Goal: Information Seeking & Learning: Learn about a topic

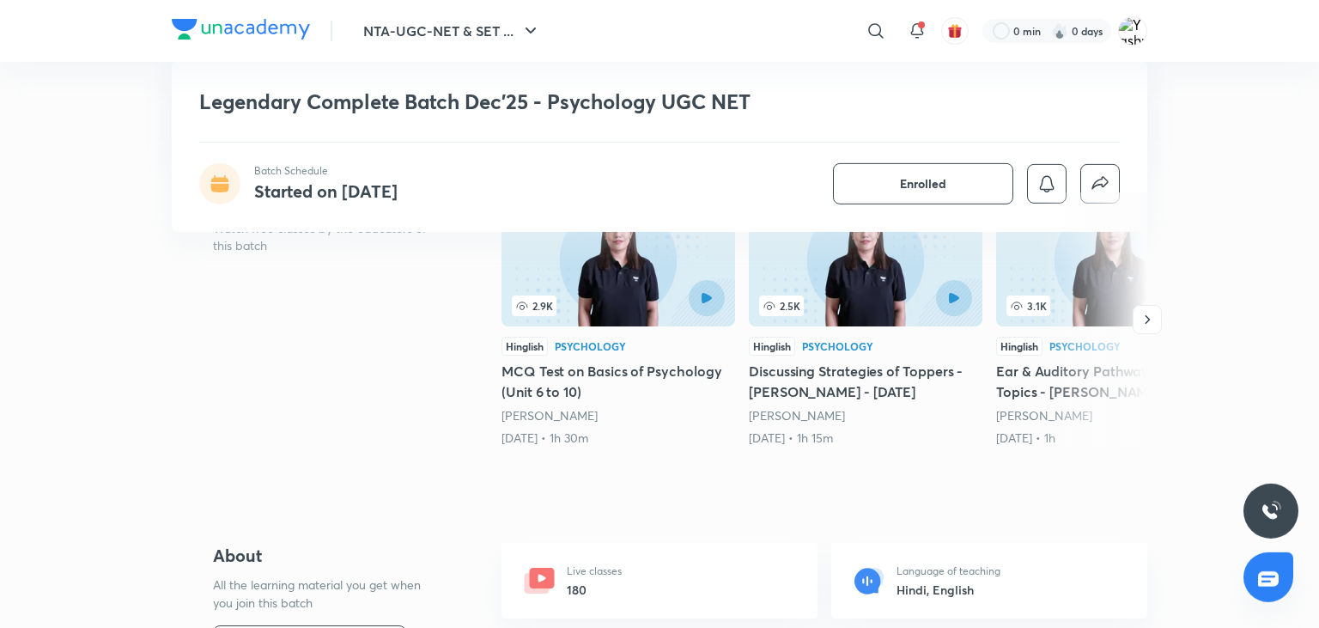
scroll to position [309, 0]
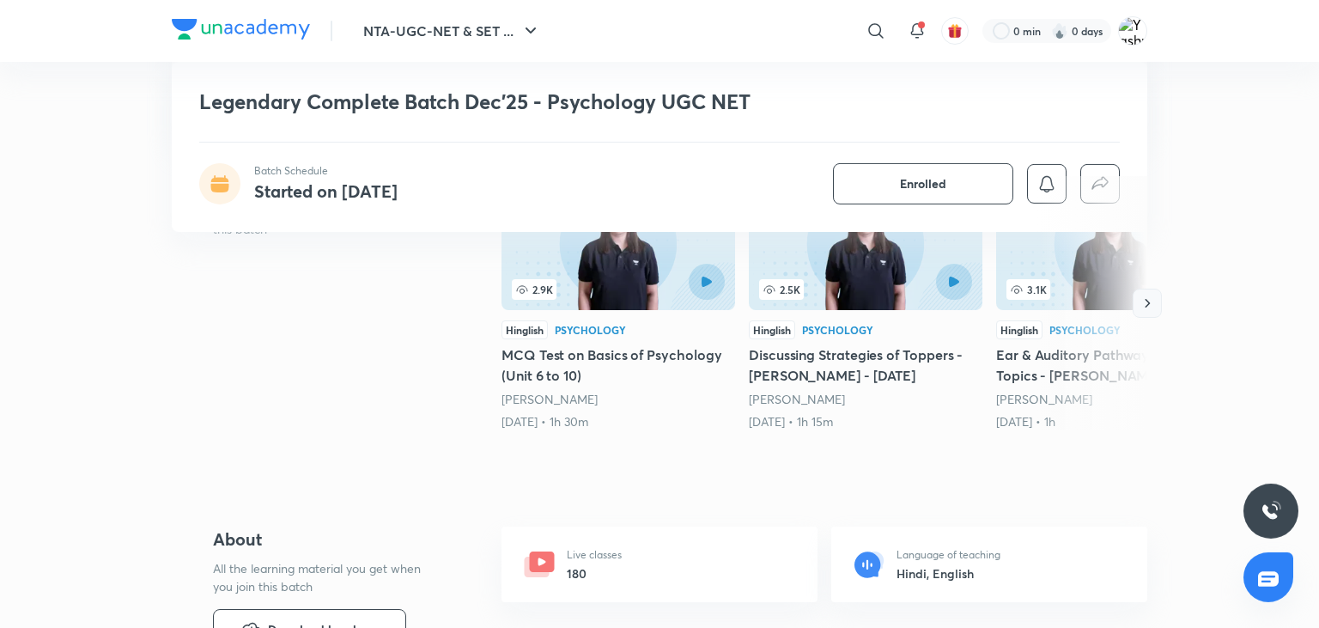
click at [1151, 304] on icon "button" at bounding box center [1147, 303] width 17 height 17
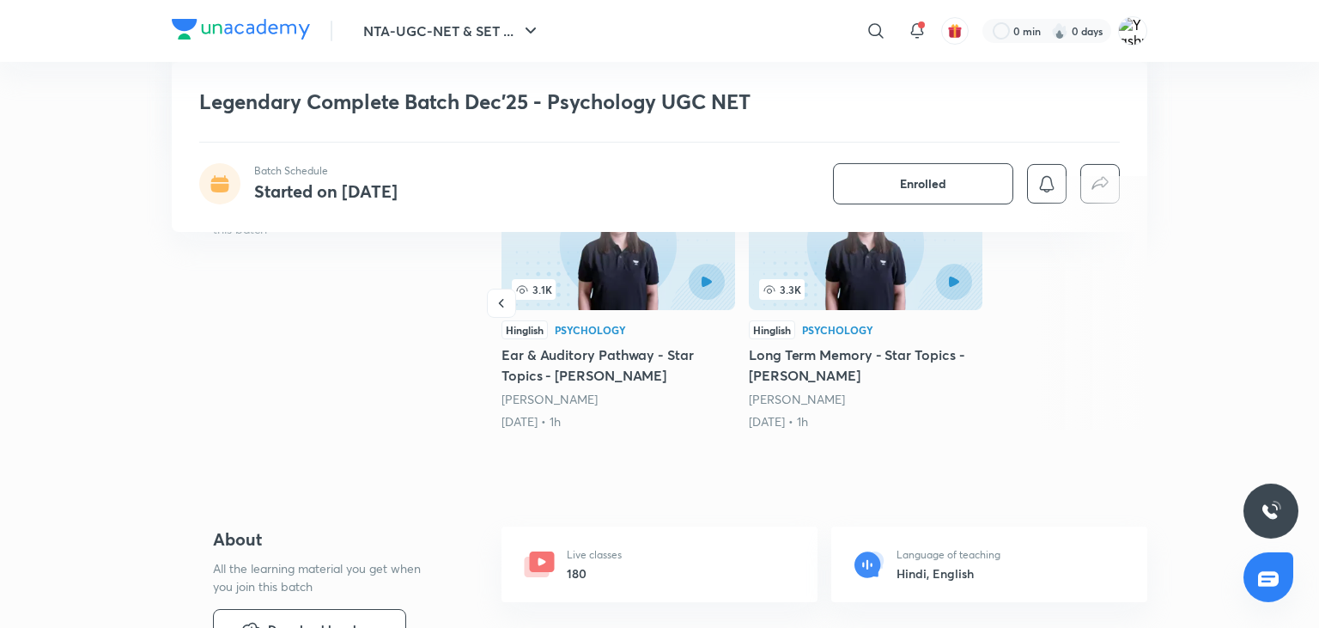
scroll to position [0, 0]
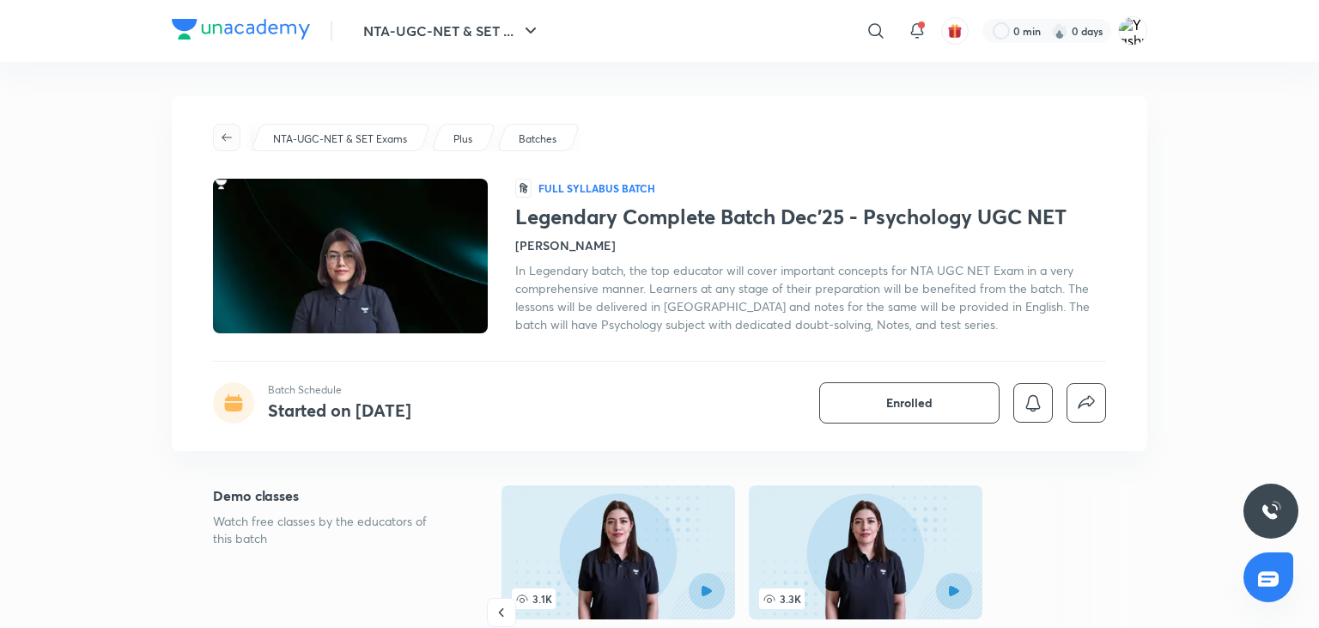
click at [237, 134] on span "button" at bounding box center [227, 138] width 26 height 14
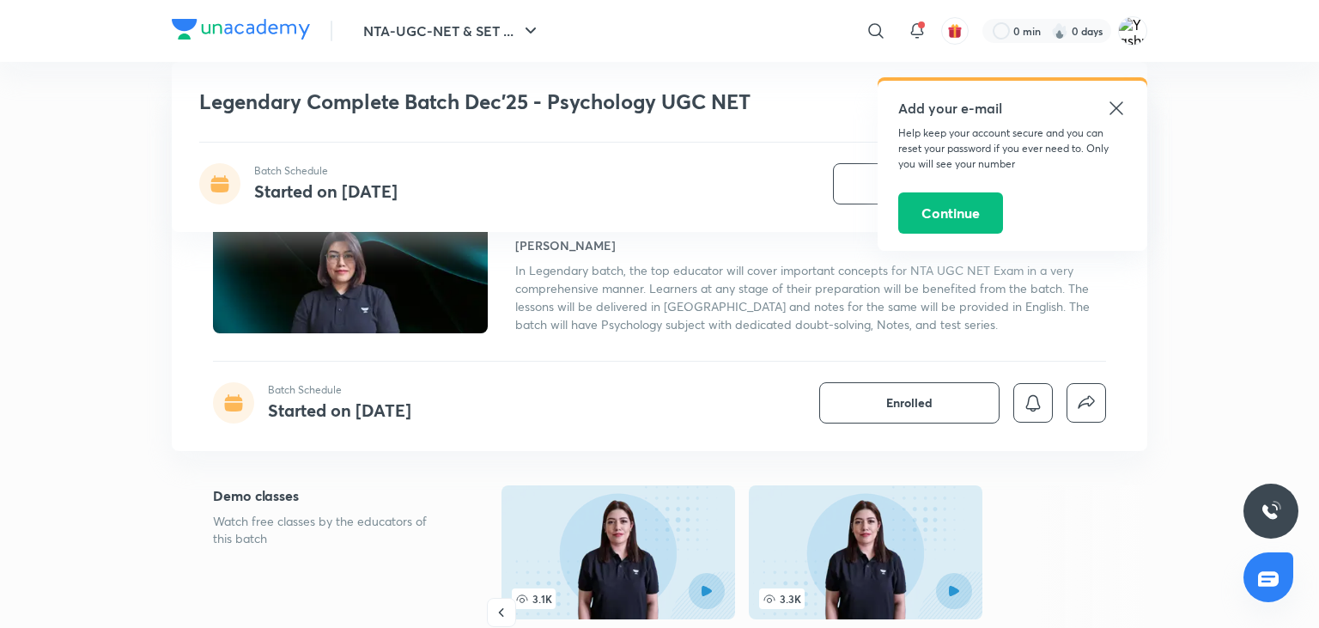
scroll to position [310, 0]
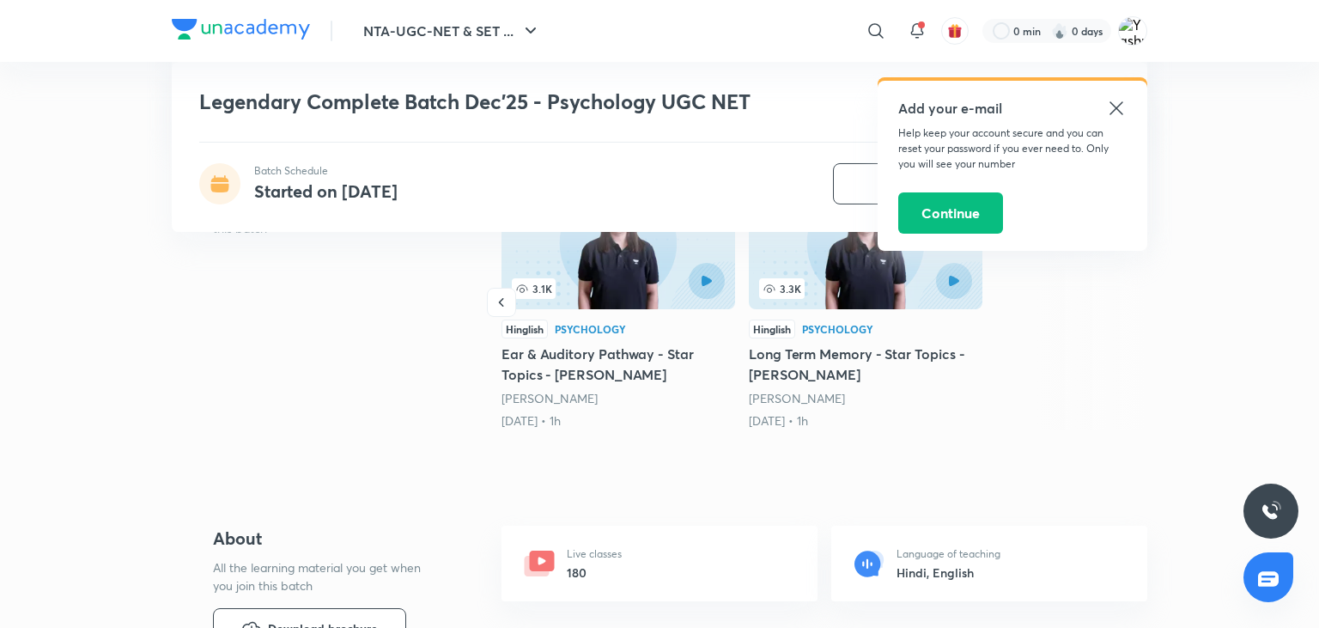
click at [1122, 109] on icon at bounding box center [1116, 108] width 21 height 21
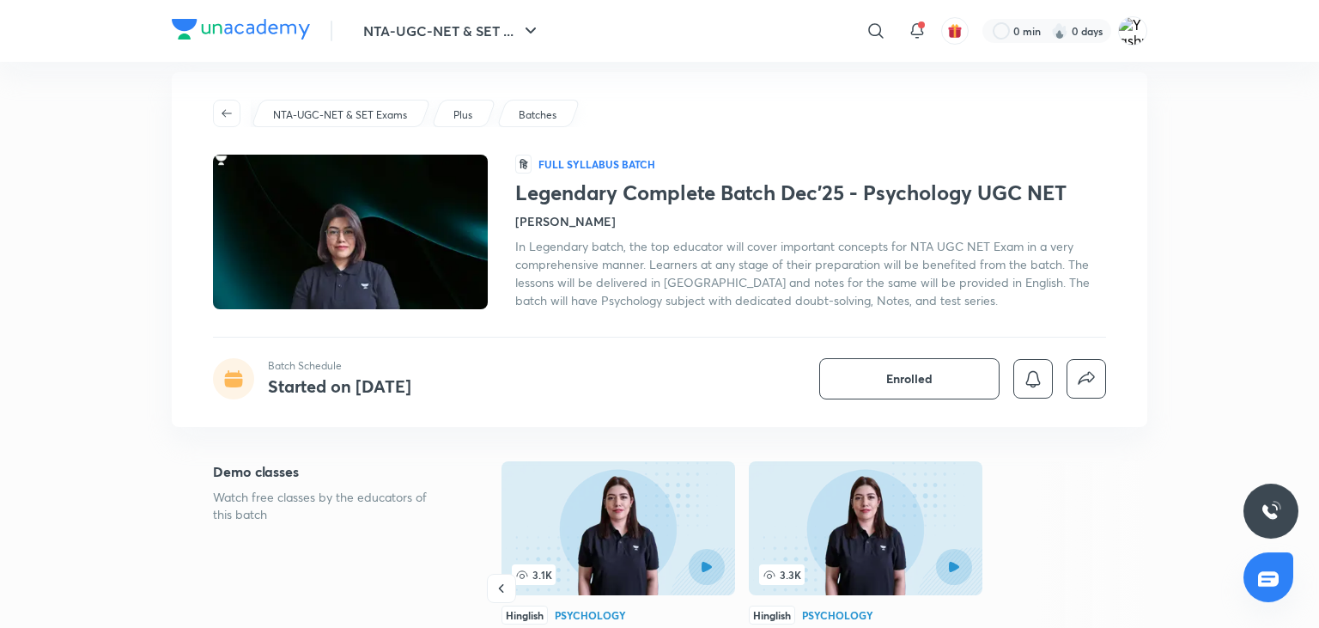
scroll to position [0, 0]
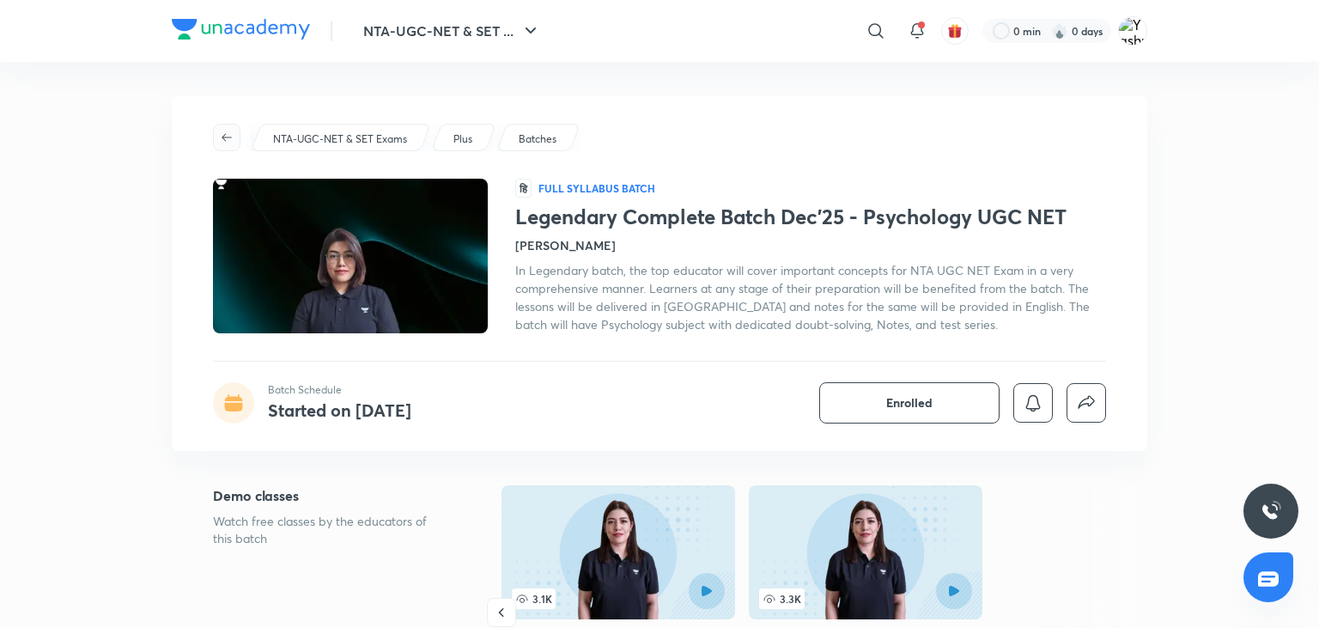
click at [223, 131] on icon "button" at bounding box center [227, 138] width 14 height 14
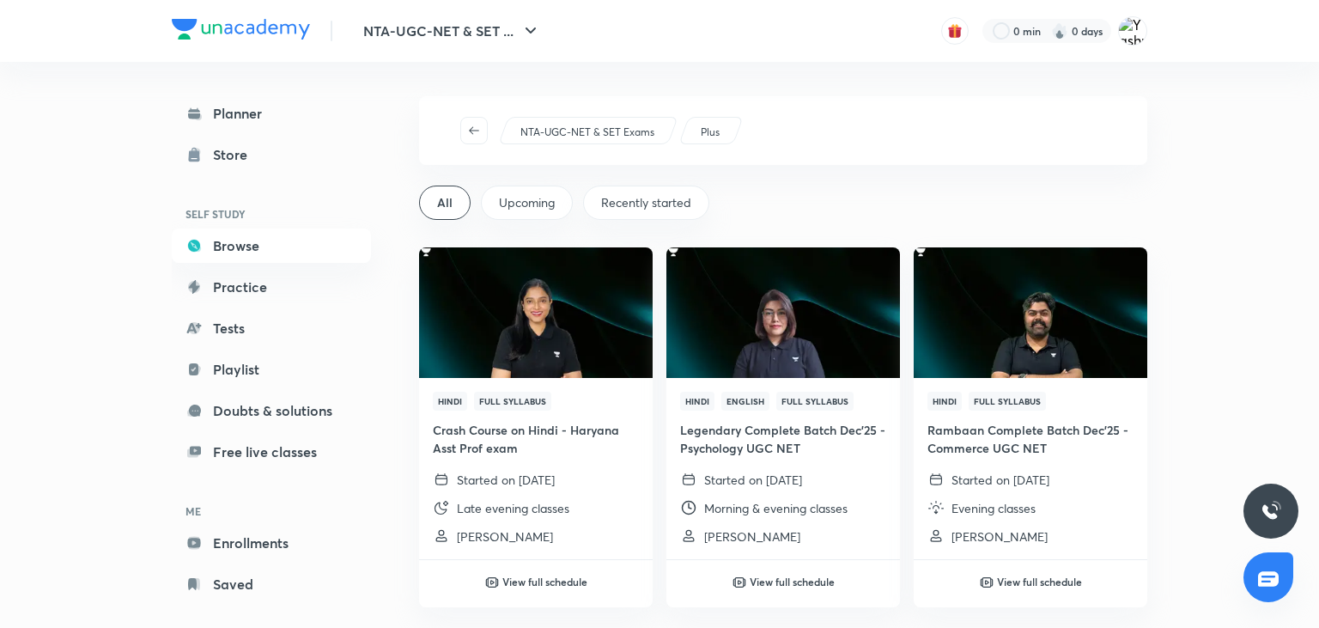
click at [228, 137] on div "Planner Store SELF STUDY Browse Practice Tests Playlist Doubts & solutions Free…" at bounding box center [271, 348] width 199 height 505
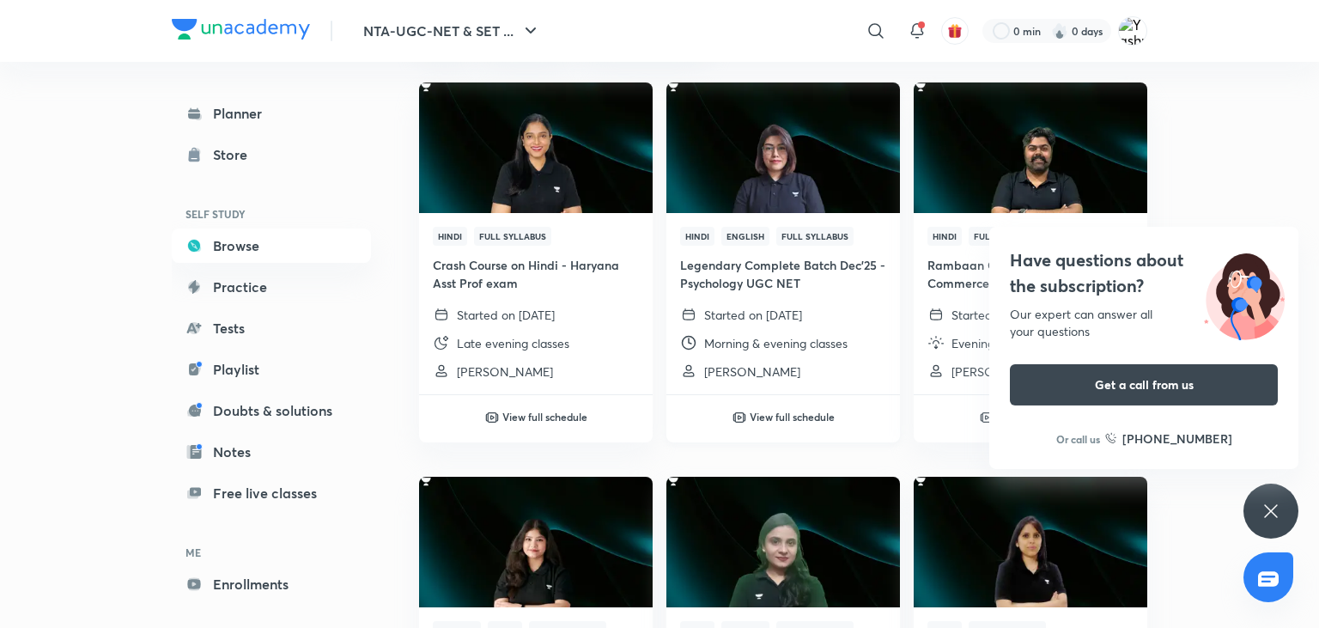
scroll to position [168, 0]
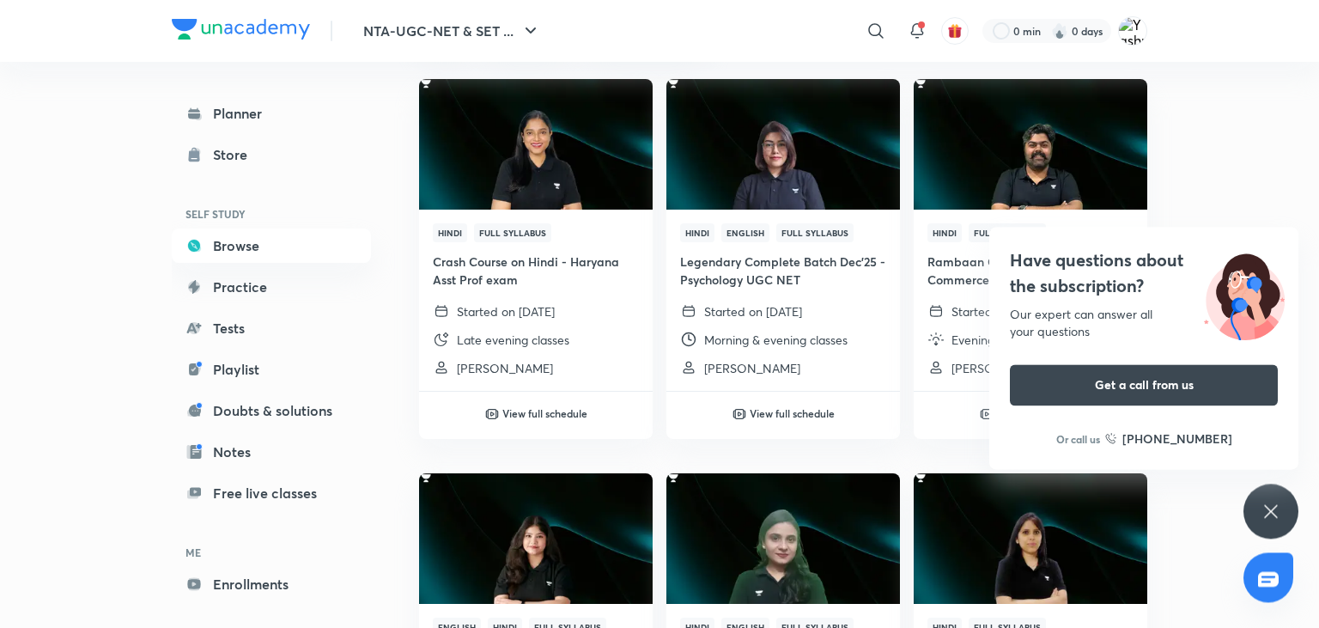
click at [1276, 505] on icon at bounding box center [1271, 511] width 21 height 21
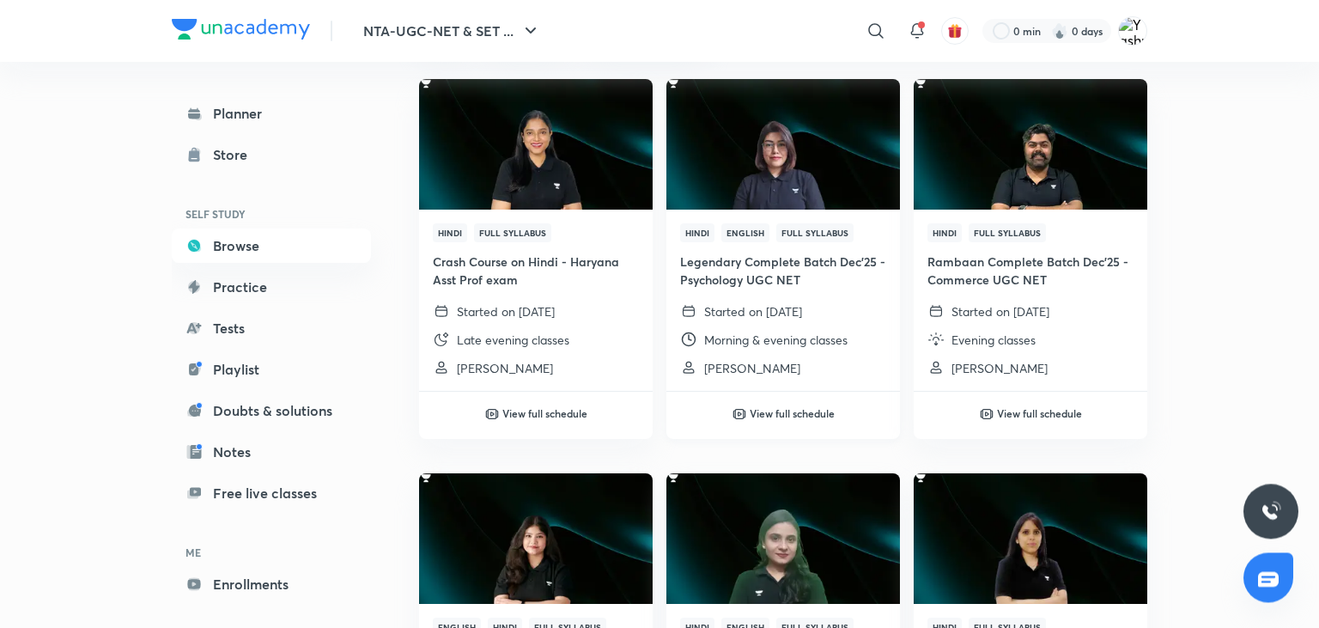
click at [830, 186] on img at bounding box center [783, 143] width 238 height 133
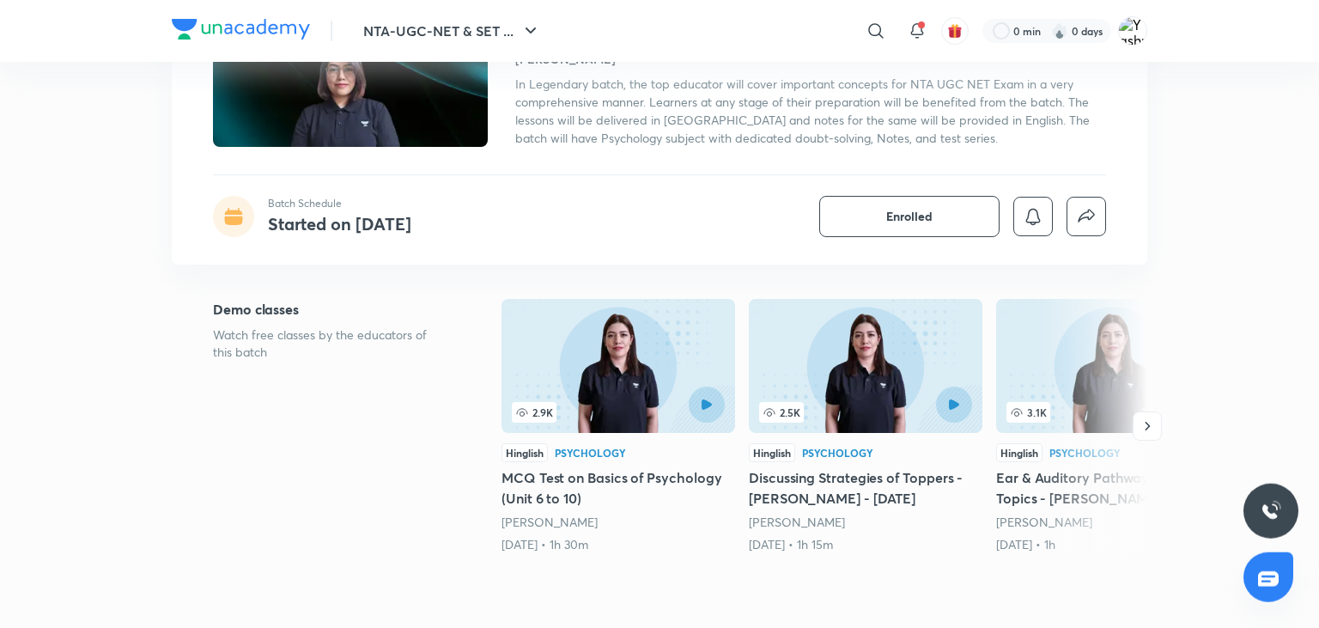
scroll to position [183, 0]
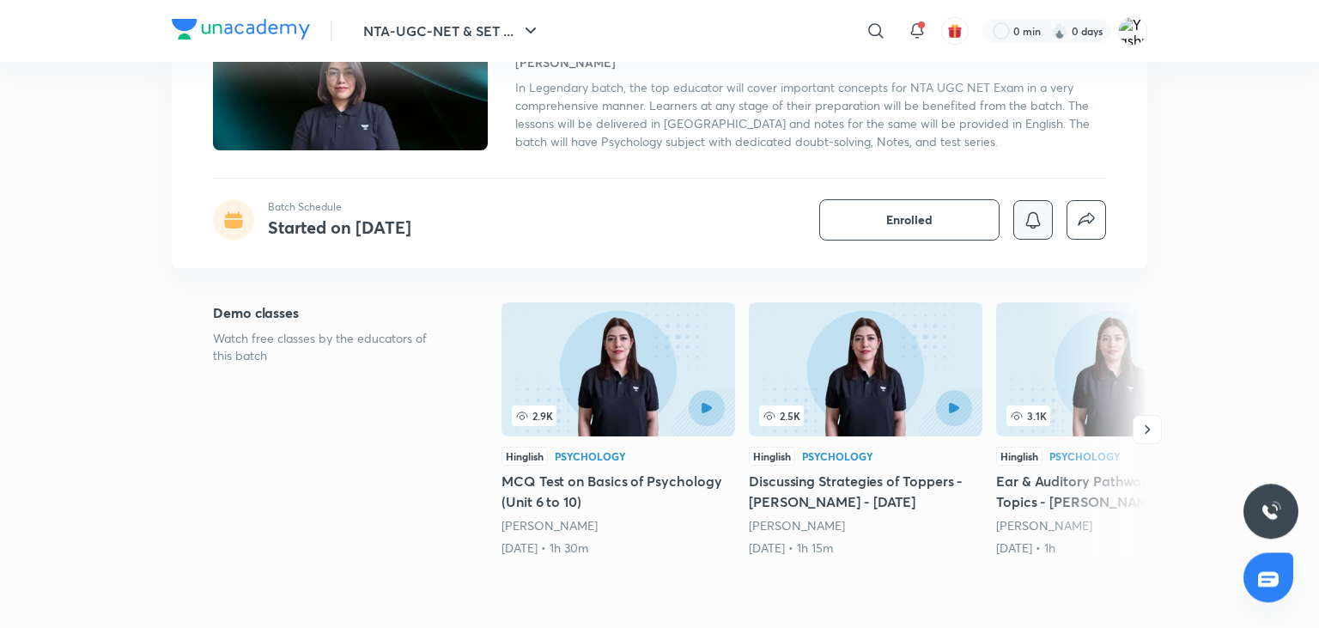
click at [1034, 221] on icon "button" at bounding box center [1033, 220] width 21 height 21
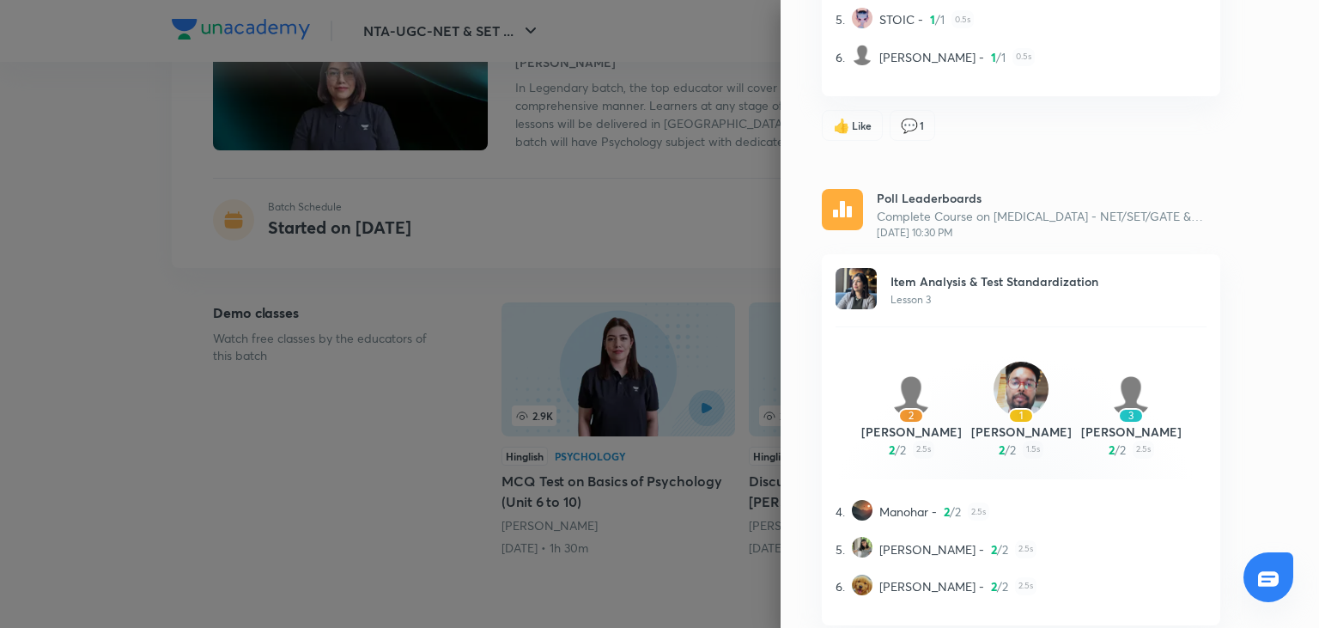
scroll to position [548, 0]
click at [733, 219] on div at bounding box center [659, 314] width 1319 height 628
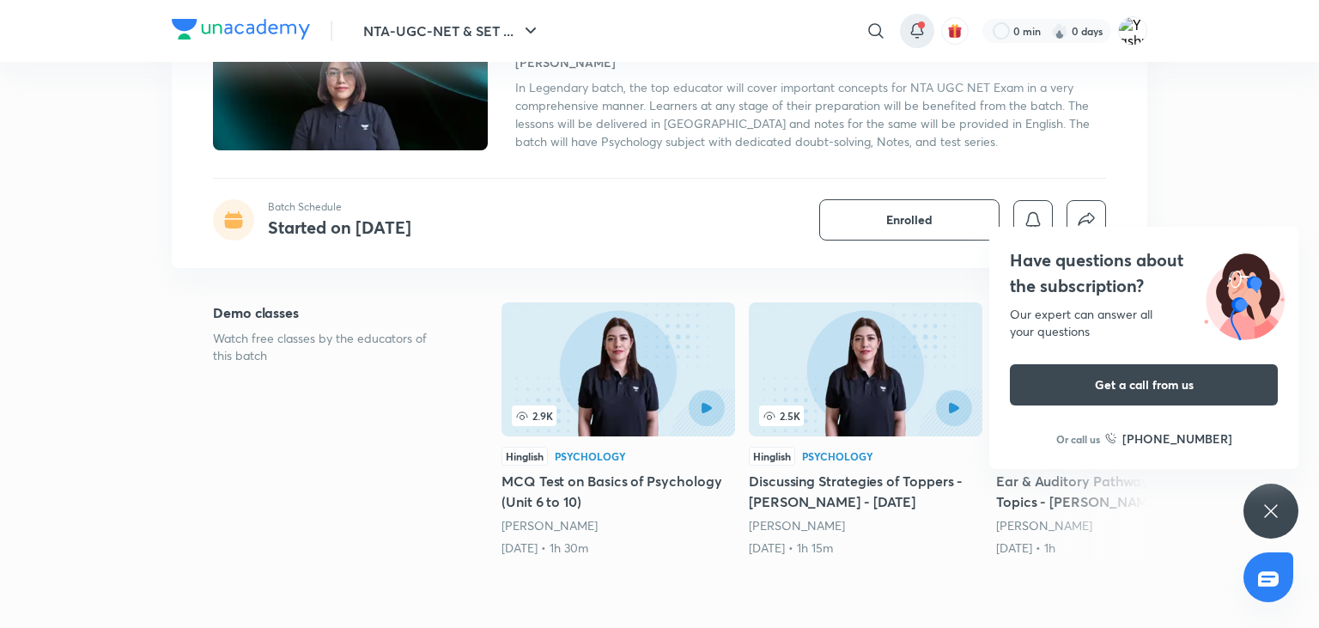
click at [917, 34] on icon at bounding box center [916, 29] width 11 height 10
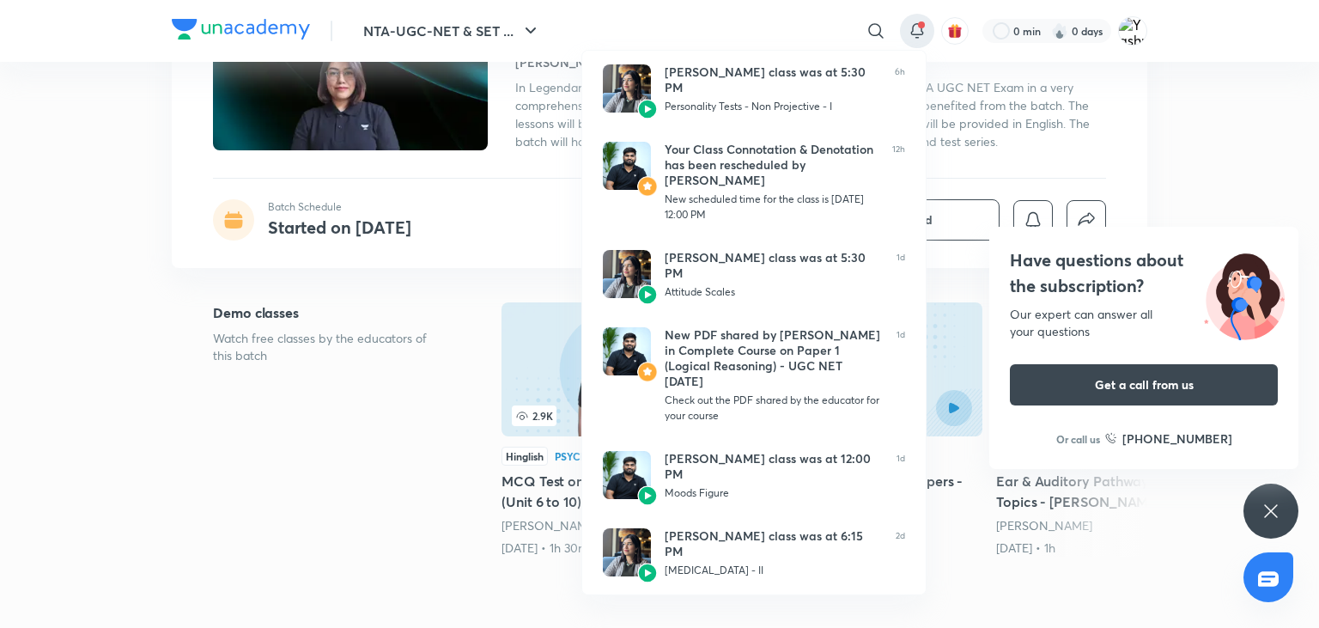
click at [919, 25] on div at bounding box center [659, 314] width 1319 height 628
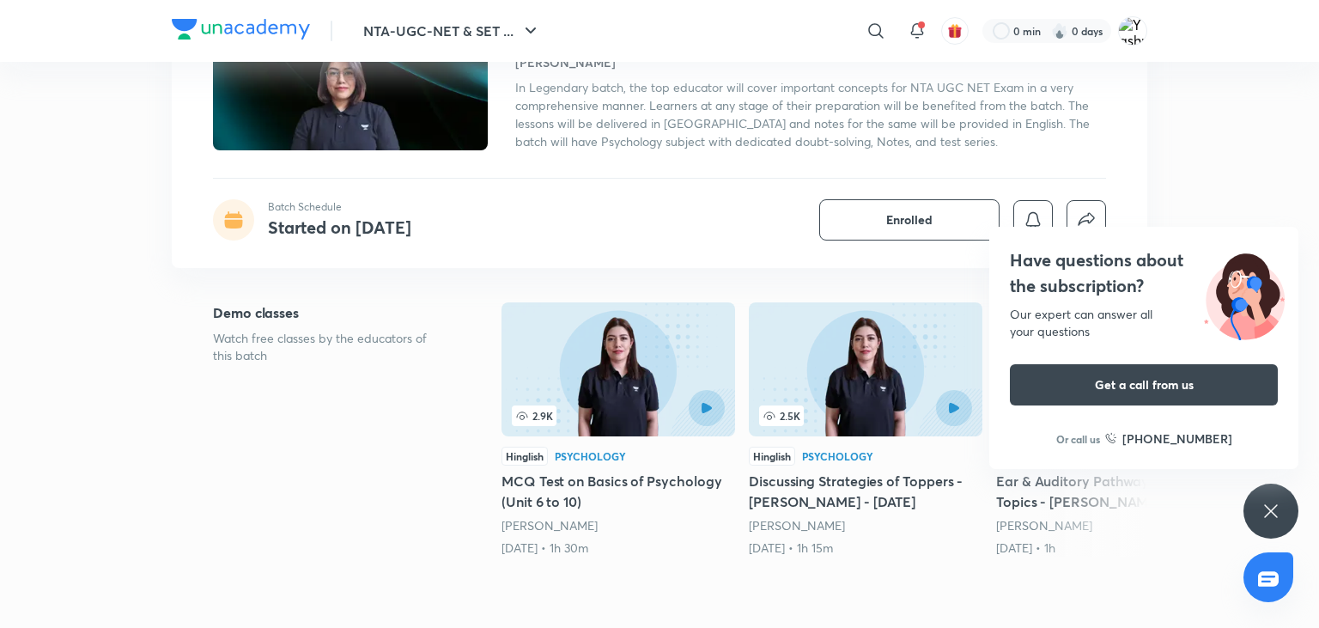
scroll to position [0, 0]
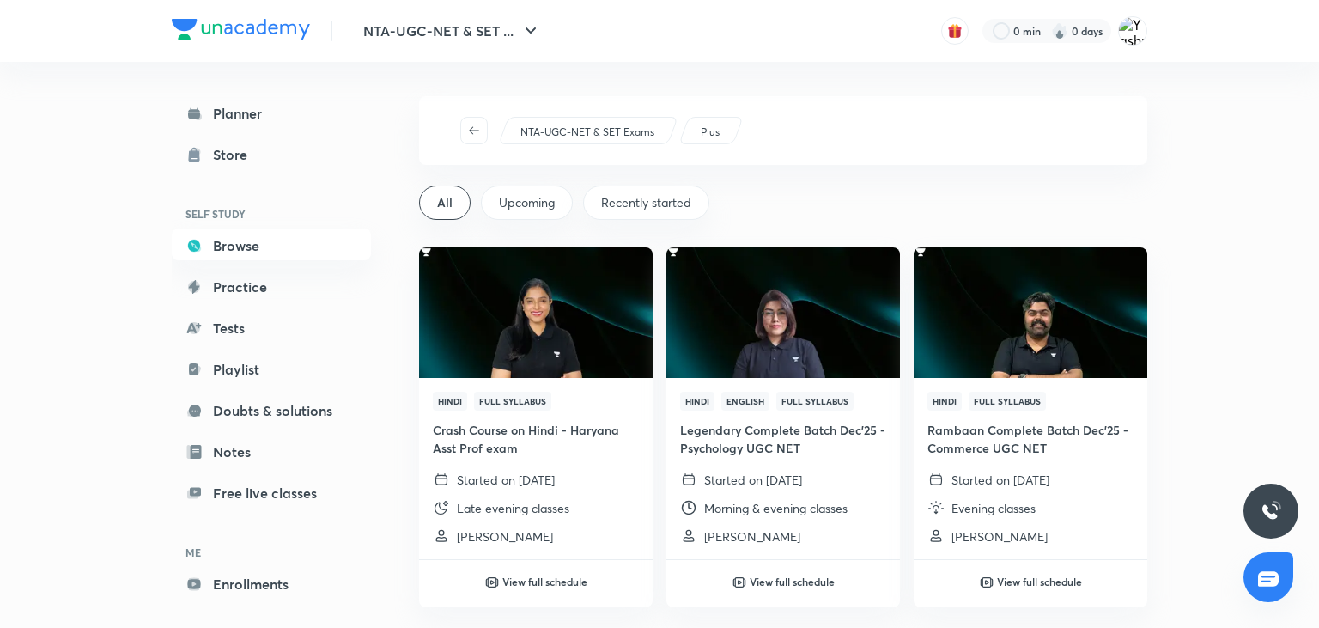
click at [230, 136] on div "Planner Store SELF STUDY Browse Practice Tests Playlist Doubts & solutions Note…" at bounding box center [271, 369] width 199 height 546
